Goal: Task Accomplishment & Management: Manage account settings

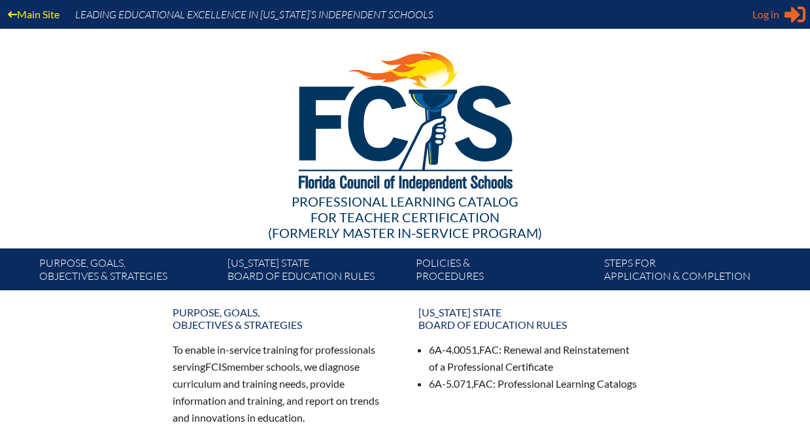
click at [759, 12] on span "Log in" at bounding box center [765, 15] width 27 height 16
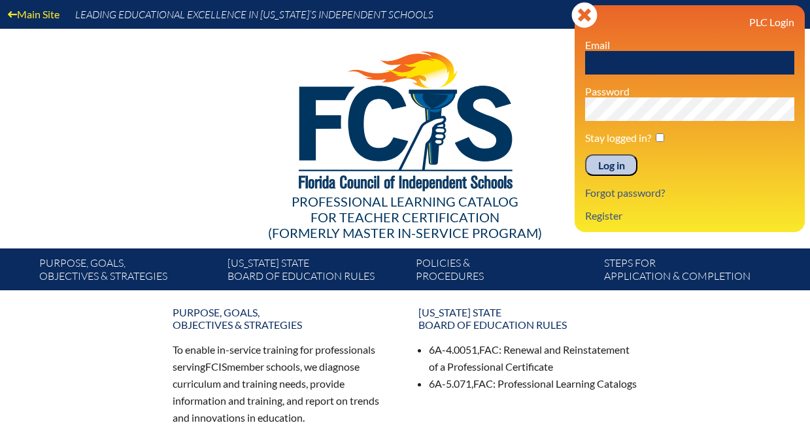
click at [658, 72] on input "text" at bounding box center [689, 63] width 209 height 24
type input "[EMAIL_ADDRESS][DOMAIN_NAME]"
click at [585, 154] on input "Log in" at bounding box center [611, 165] width 52 height 22
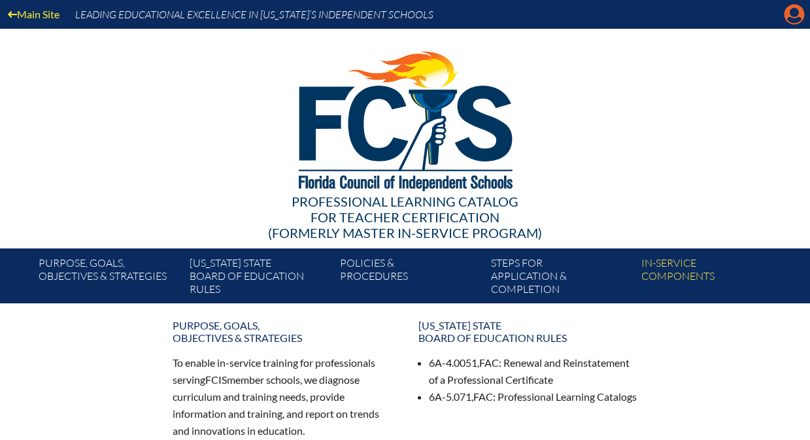
click at [804, 12] on icon "Manage account" at bounding box center [794, 14] width 21 height 21
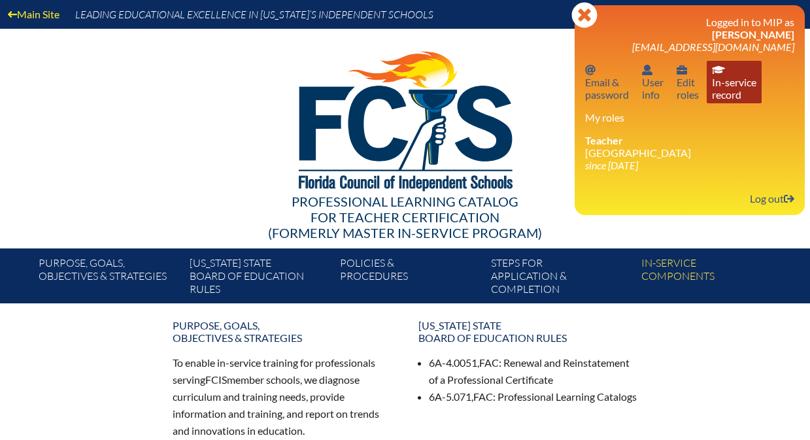
click at [737, 87] on link "In-service record In-service record" at bounding box center [734, 82] width 55 height 42
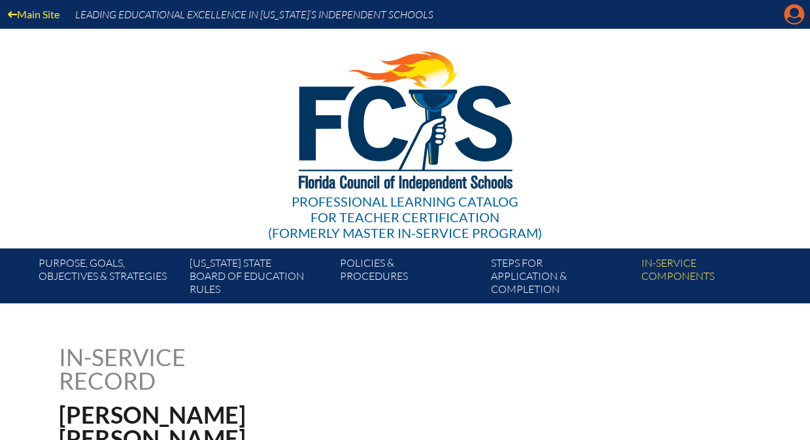
click at [787, 11] on icon at bounding box center [794, 15] width 20 height 20
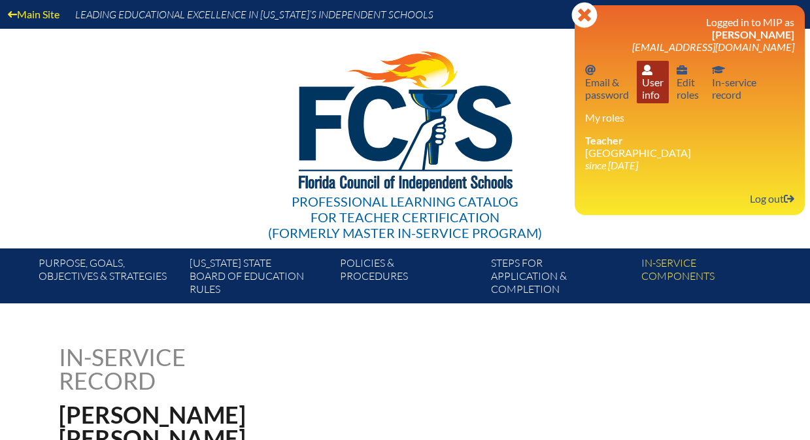
click at [656, 95] on link "User info User info" at bounding box center [653, 82] width 32 height 42
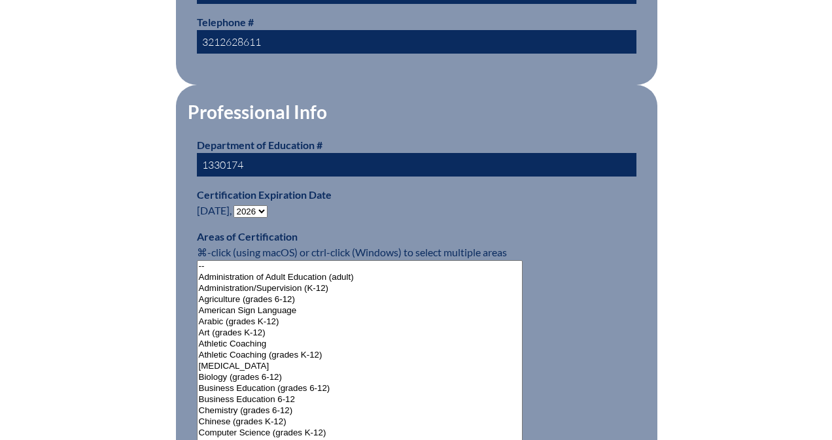
scroll to position [741, 0]
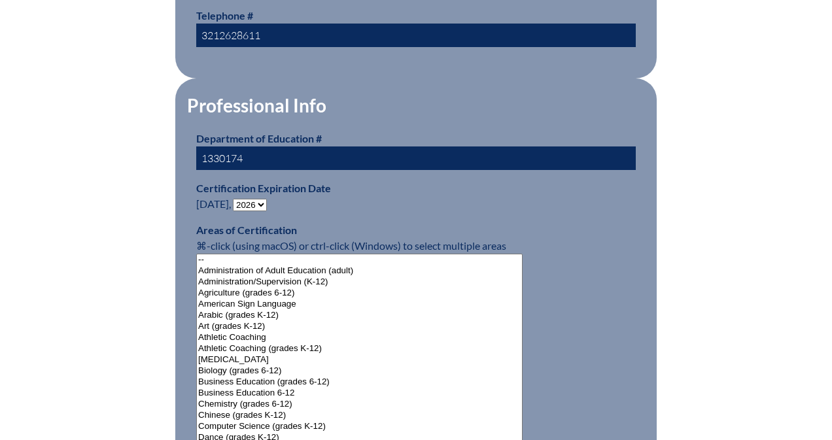
click at [254, 199] on select "- 2031 2030 2029 2028 2027 2026 2025 2024 2023 2022 2021 2020 2019 2018 2017 20…" at bounding box center [250, 205] width 34 height 12
select select "2031"
click at [236, 199] on select "- 2031 2030 2029 2028 2027 2026 2025 2024 2023 2022 2021 2020 2019 2018 2017 20…" at bounding box center [250, 205] width 34 height 12
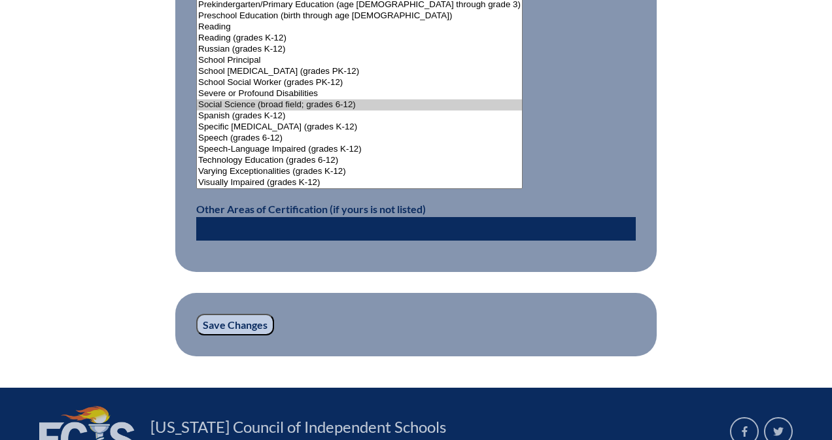
scroll to position [1734, 0]
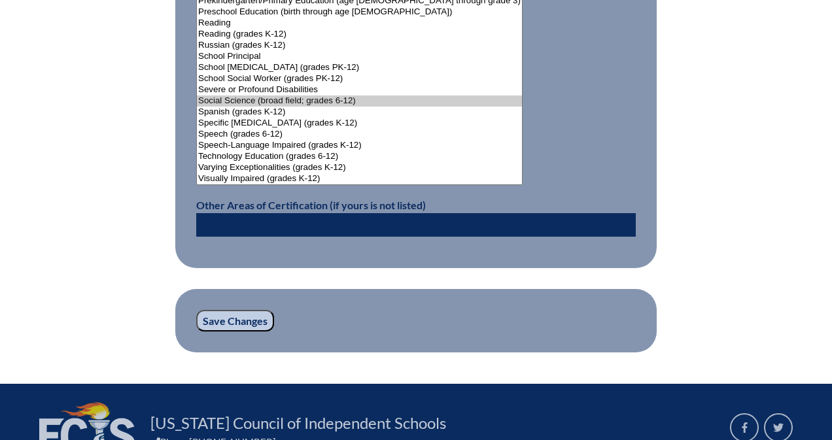
click at [242, 317] on input "Save Changes" at bounding box center [235, 321] width 78 height 22
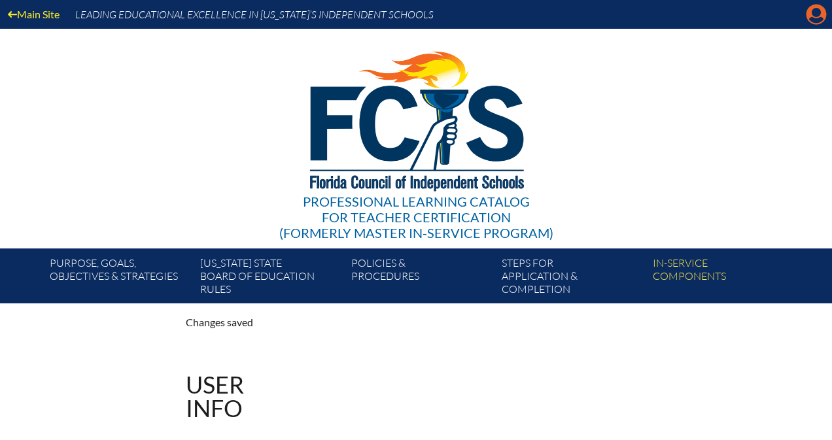
click at [818, 7] on icon at bounding box center [816, 15] width 20 height 20
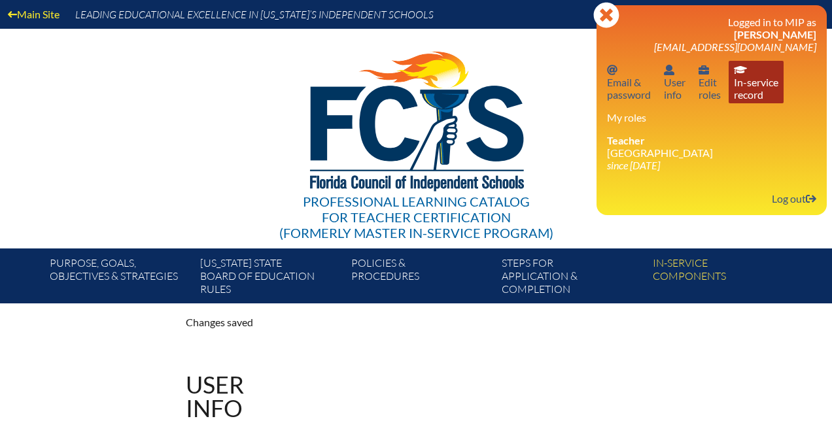
click at [743, 95] on link "In-service record In-service record" at bounding box center [755, 82] width 55 height 42
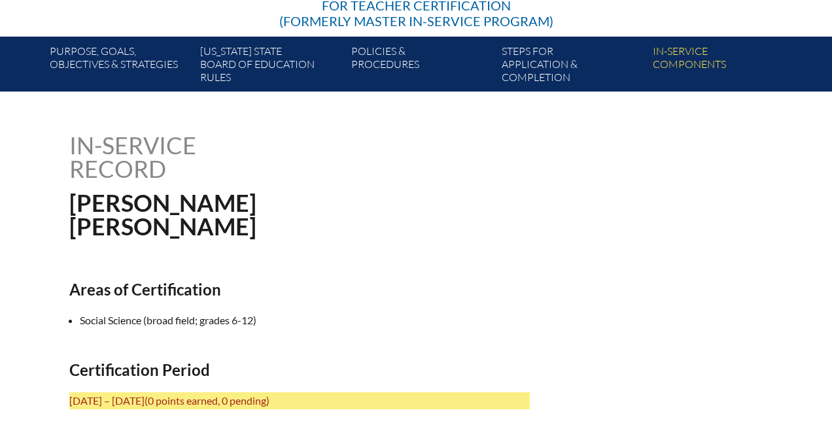
scroll to position [202, 0]
